Goal: Transaction & Acquisition: Download file/media

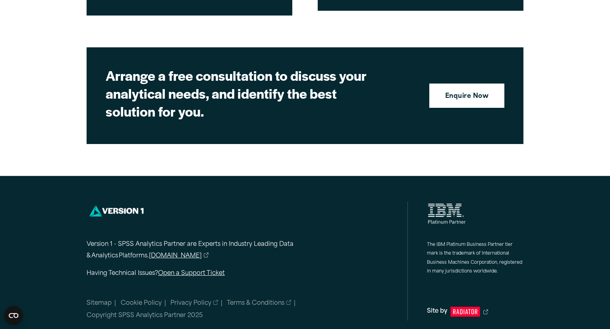
scroll to position [2584, 0]
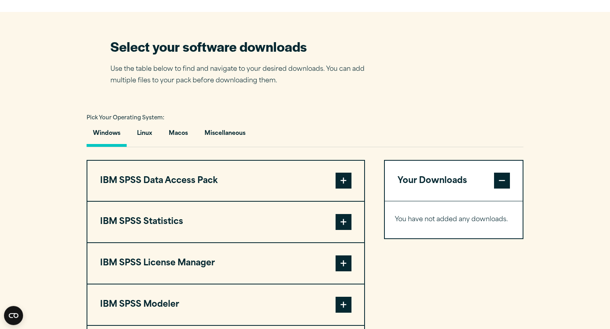
scroll to position [475, 0]
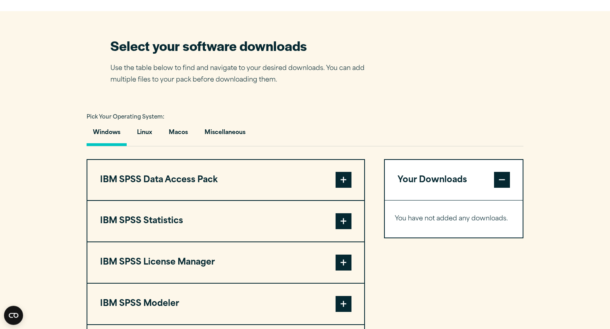
click at [266, 195] on button "IBM SPSS Data Access Pack" at bounding box center [225, 180] width 277 height 41
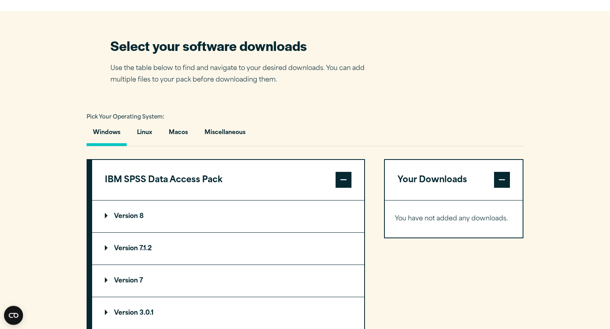
click at [266, 195] on button "IBM SPSS Data Access Pack" at bounding box center [228, 180] width 272 height 41
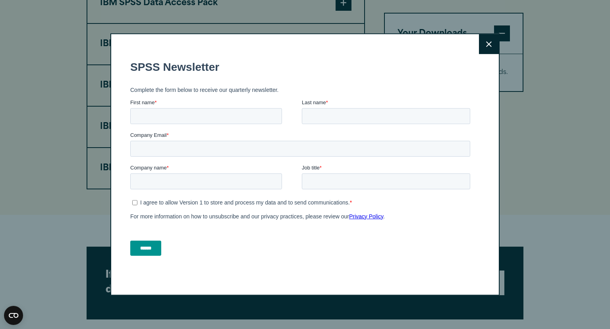
scroll to position [0, 0]
click at [483, 45] on button "Close" at bounding box center [489, 44] width 20 height 20
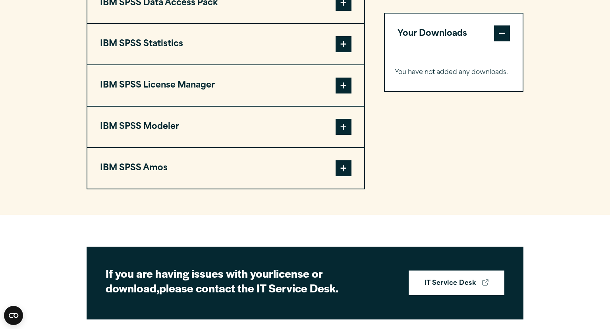
click at [266, 56] on button "IBM SPSS Statistics" at bounding box center [225, 44] width 277 height 41
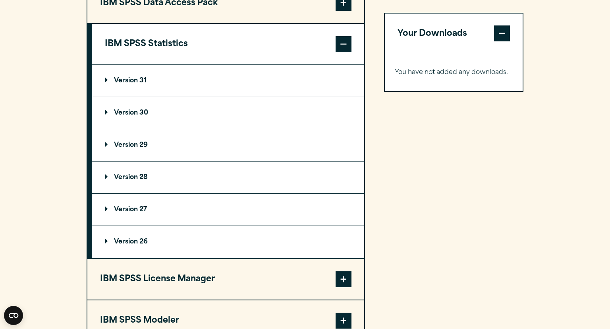
click at [213, 129] on summary "Version 30" at bounding box center [228, 113] width 272 height 32
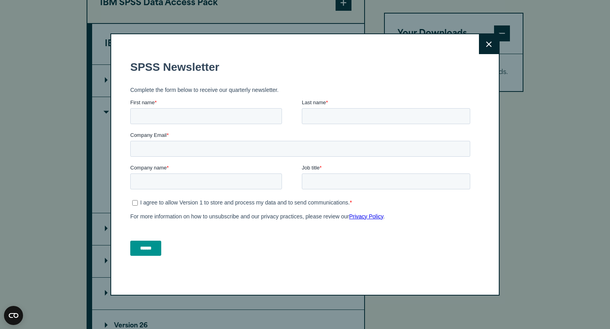
click at [494, 39] on button "Close" at bounding box center [489, 44] width 20 height 20
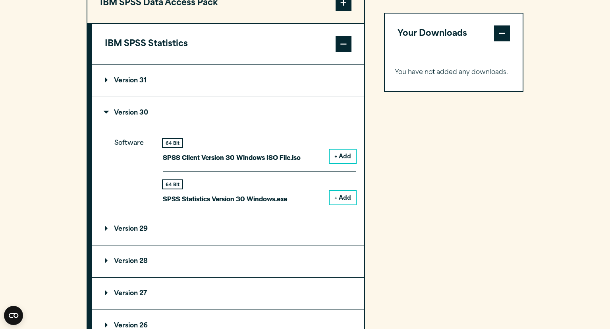
click at [349, 163] on button "+ Add" at bounding box center [343, 156] width 26 height 14
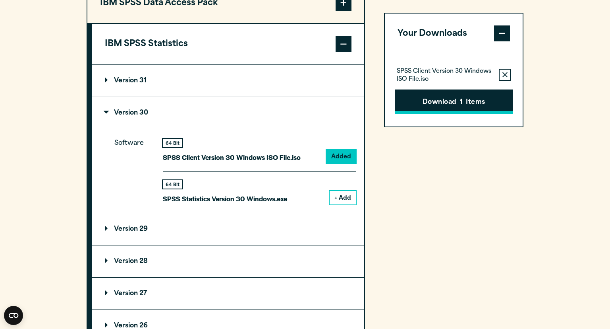
click at [449, 99] on button "Download 1 Items" at bounding box center [454, 101] width 118 height 25
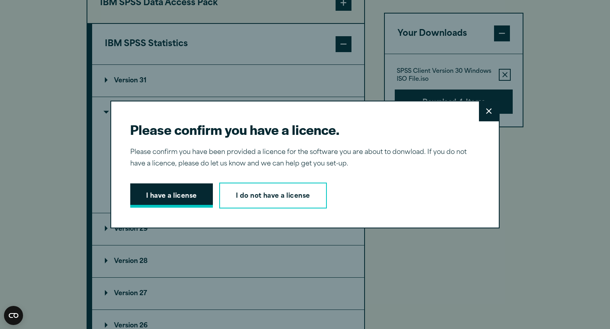
click at [169, 195] on button "I have a license" at bounding box center [171, 195] width 83 height 25
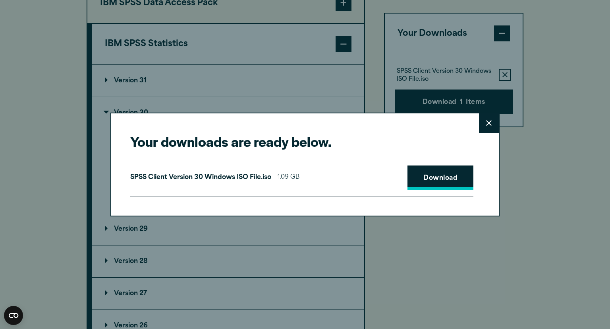
click at [424, 171] on link "Download" at bounding box center [441, 177] width 66 height 25
click at [454, 5] on div "Your downloads are ready below. Close SPSS Client Version 30 Windows ISO File.i…" at bounding box center [305, 164] width 610 height 329
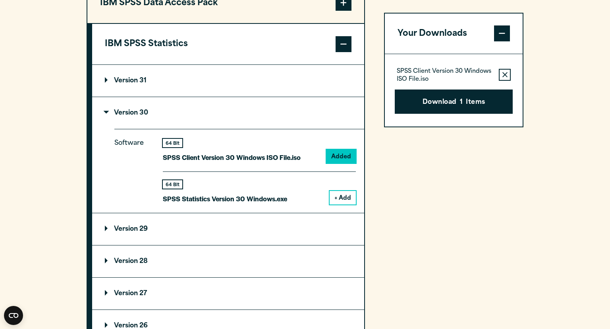
click at [332, 204] on button "+ Add" at bounding box center [343, 198] width 26 height 14
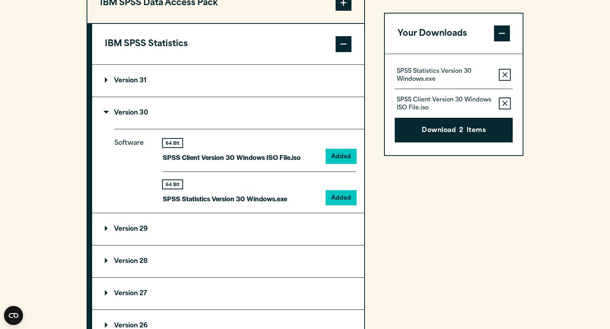
click at [501, 98] on button "Remove this item from your software download list" at bounding box center [505, 104] width 12 height 12
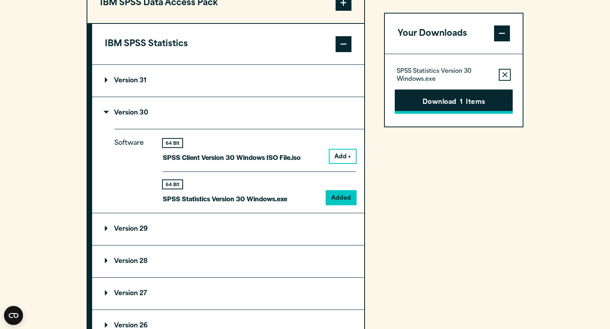
click at [433, 96] on button "Download 1 Items" at bounding box center [454, 101] width 118 height 25
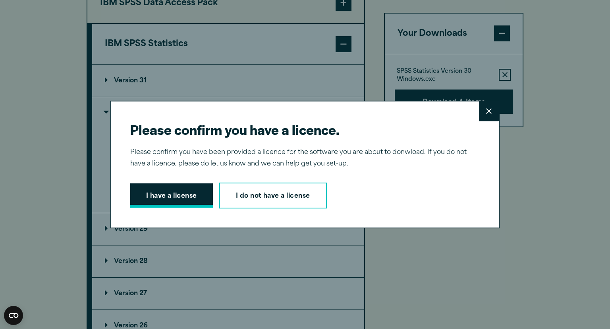
click at [143, 201] on button "I have a license" at bounding box center [171, 195] width 83 height 25
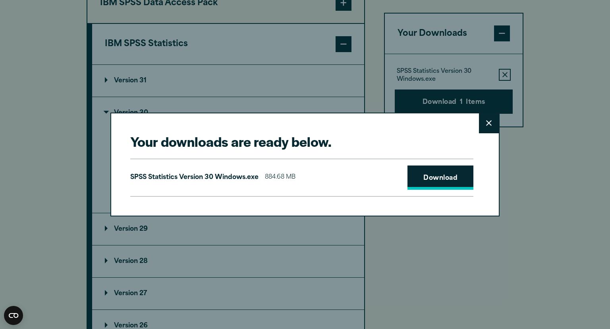
click at [444, 177] on link "Download" at bounding box center [441, 177] width 66 height 25
